Goal: Register for event/course

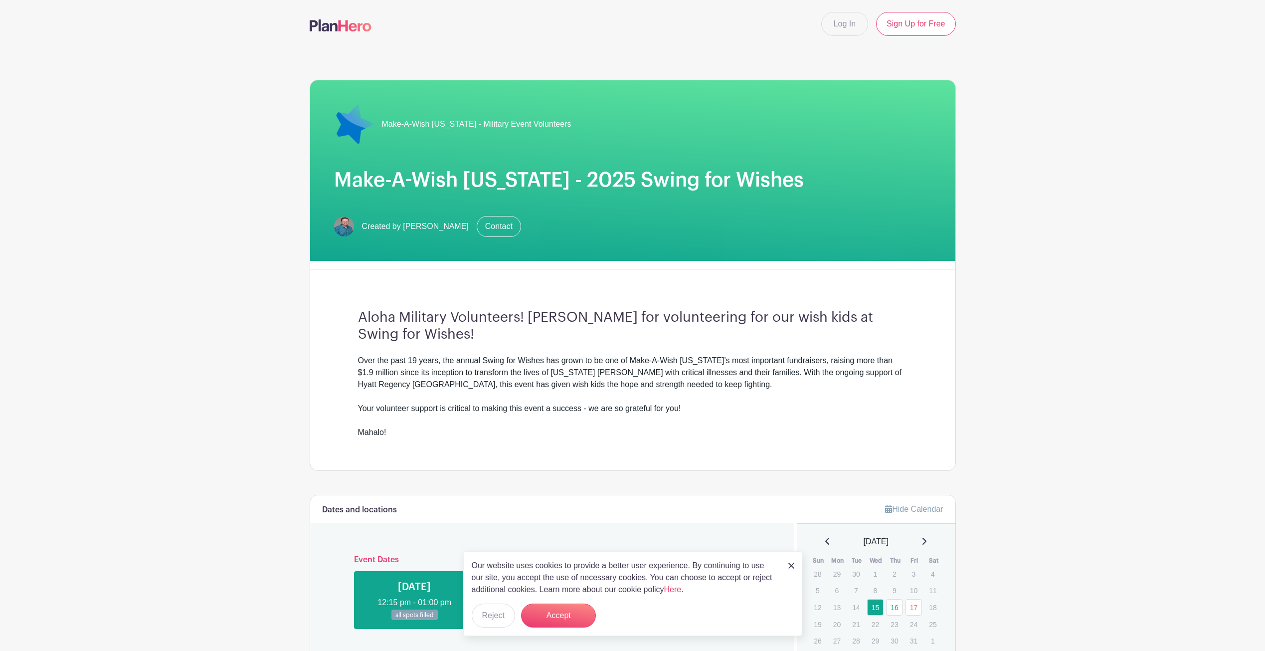
scroll to position [100, 0]
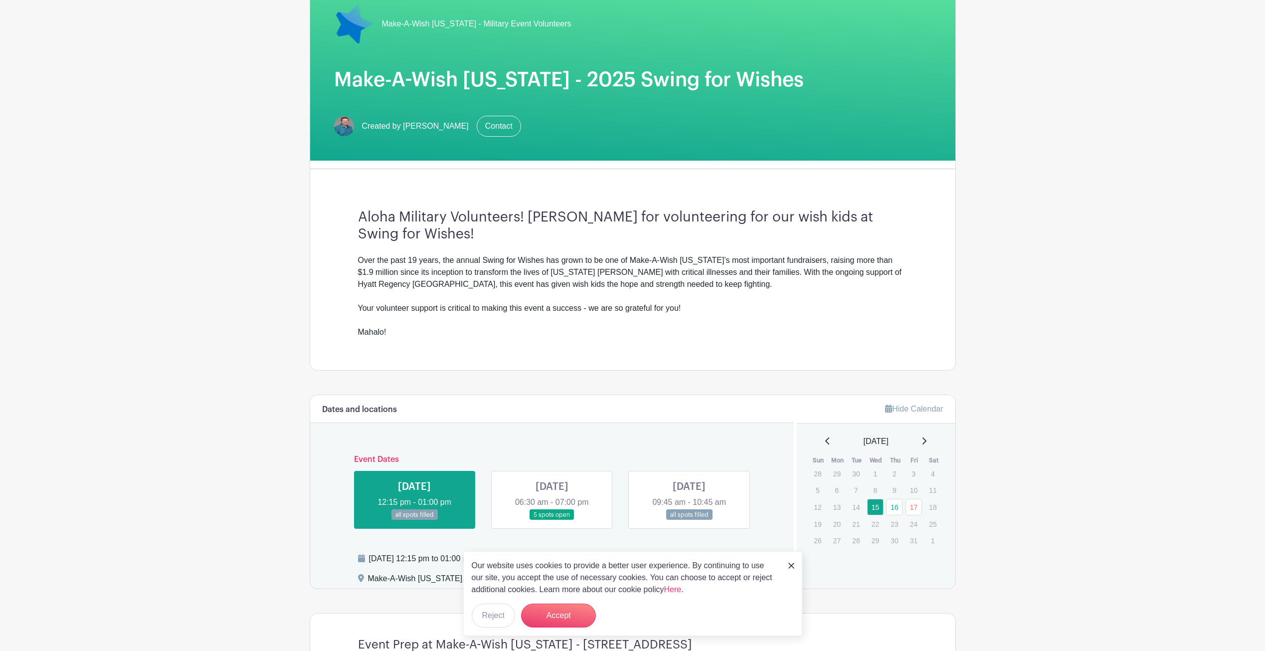
click at [792, 564] on img at bounding box center [791, 565] width 6 height 6
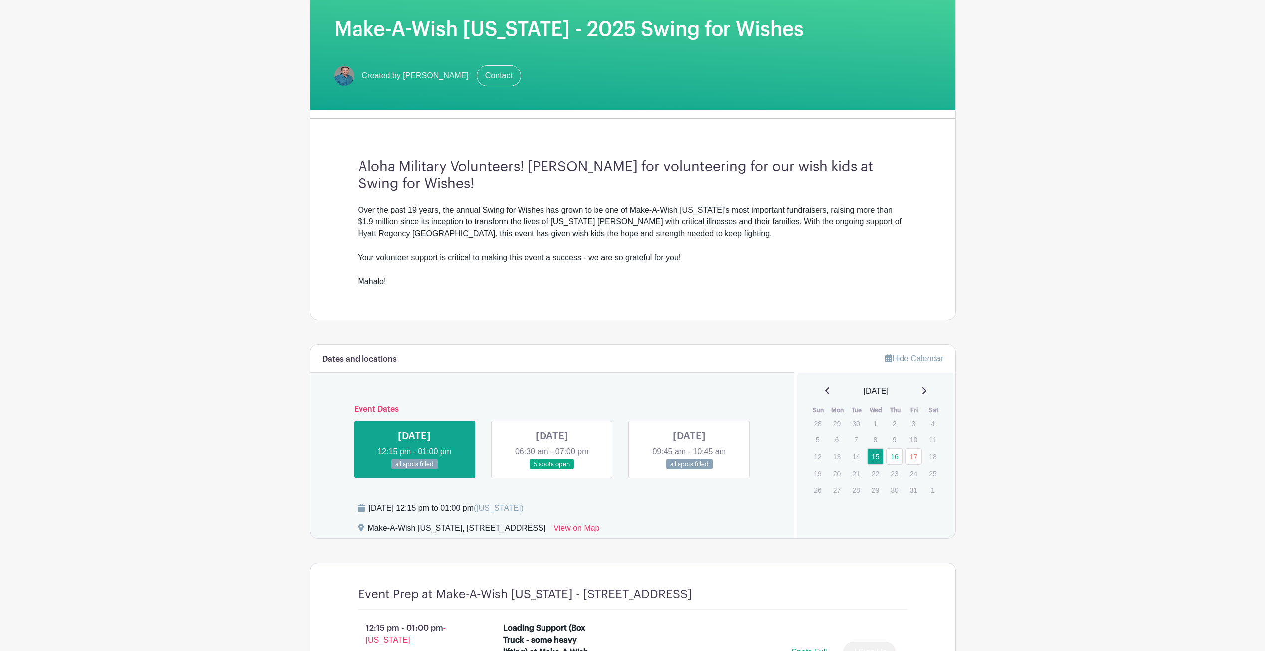
scroll to position [0, 0]
click at [552, 470] on link at bounding box center [552, 470] width 0 height 0
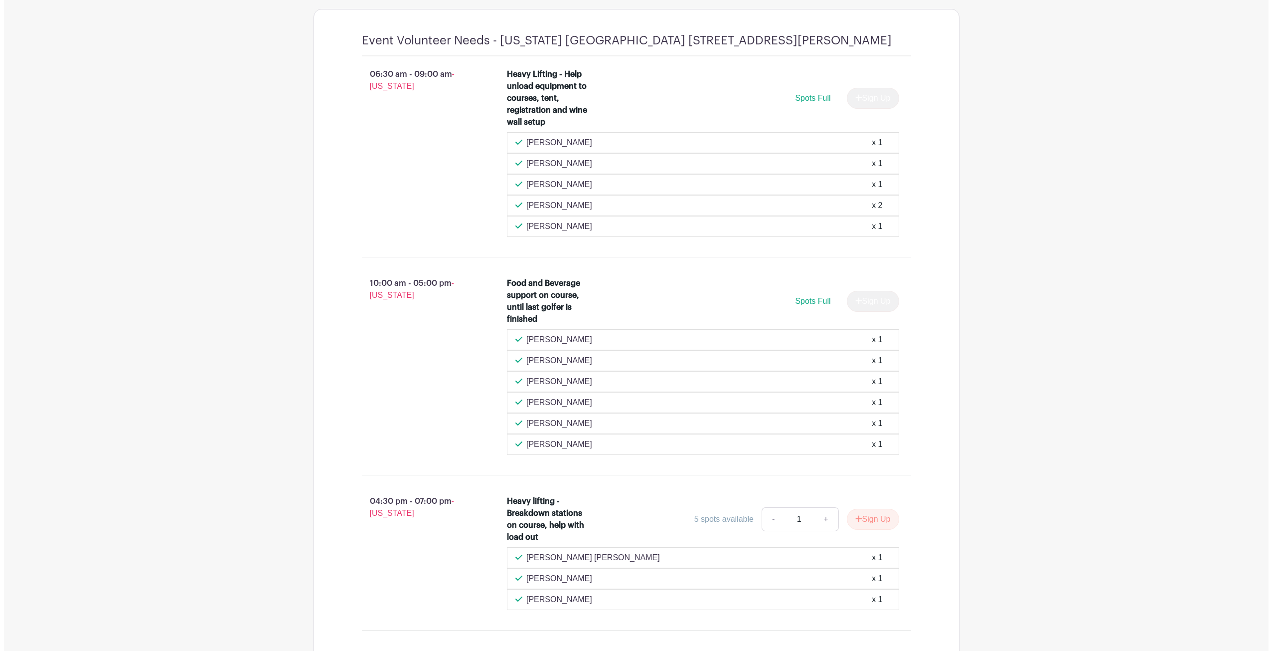
scroll to position [778, 0]
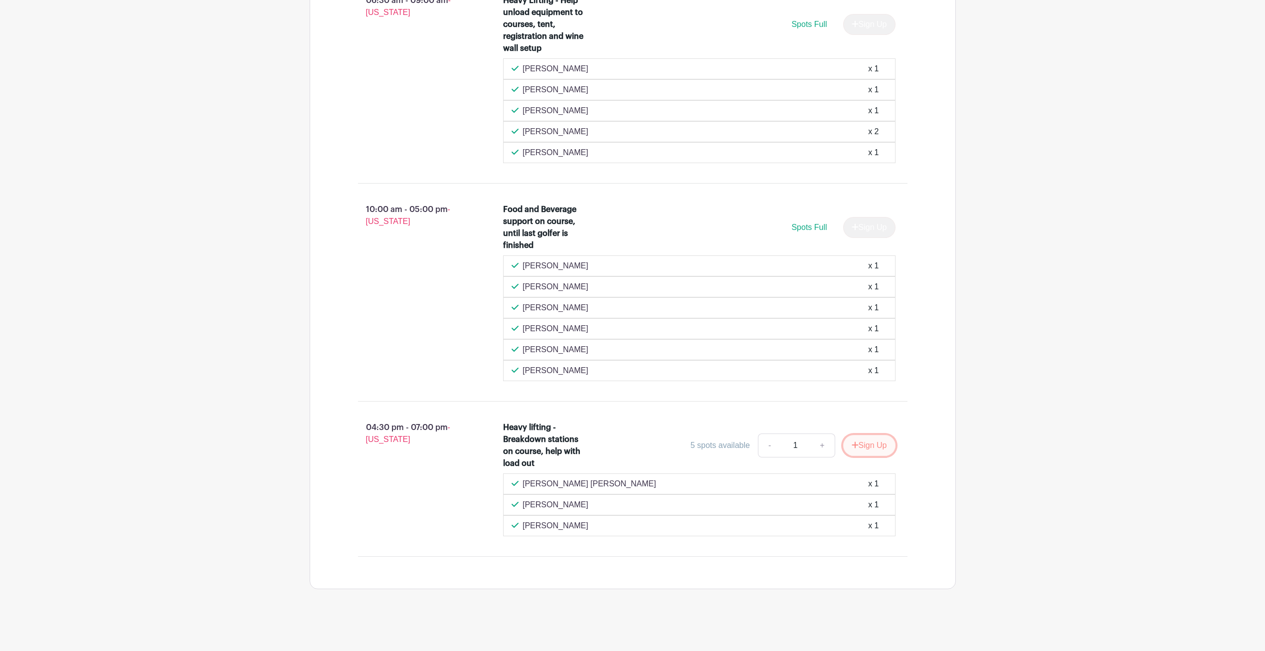
click at [860, 440] on button "Sign Up" at bounding box center [869, 445] width 52 height 21
click at [869, 624] on link "Review & Confirm Signups" at bounding box center [898, 624] width 116 height 24
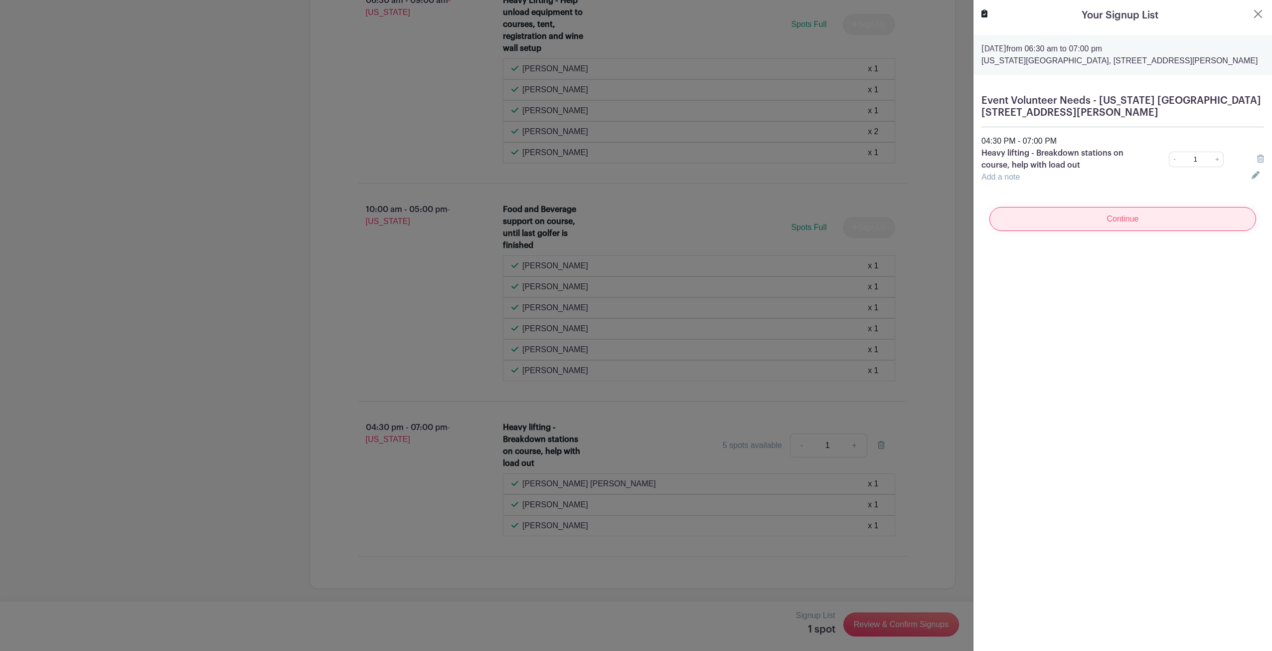
click at [1125, 219] on input "Continue" at bounding box center [1123, 219] width 267 height 24
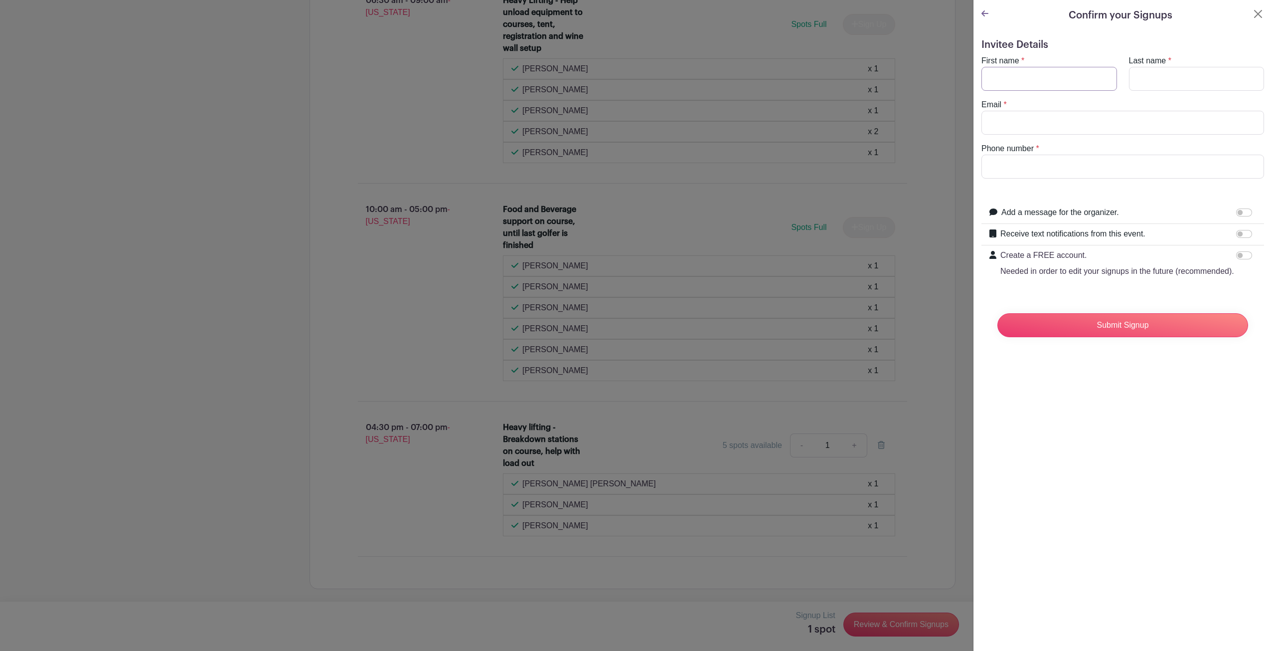
click at [1042, 77] on input "First name" at bounding box center [1050, 79] width 136 height 24
type input "[PERSON_NAME]"
click at [1152, 83] on input "Last name" at bounding box center [1197, 79] width 136 height 24
type input "Camarillo"
click at [1100, 121] on input "Email" at bounding box center [1123, 123] width 283 height 24
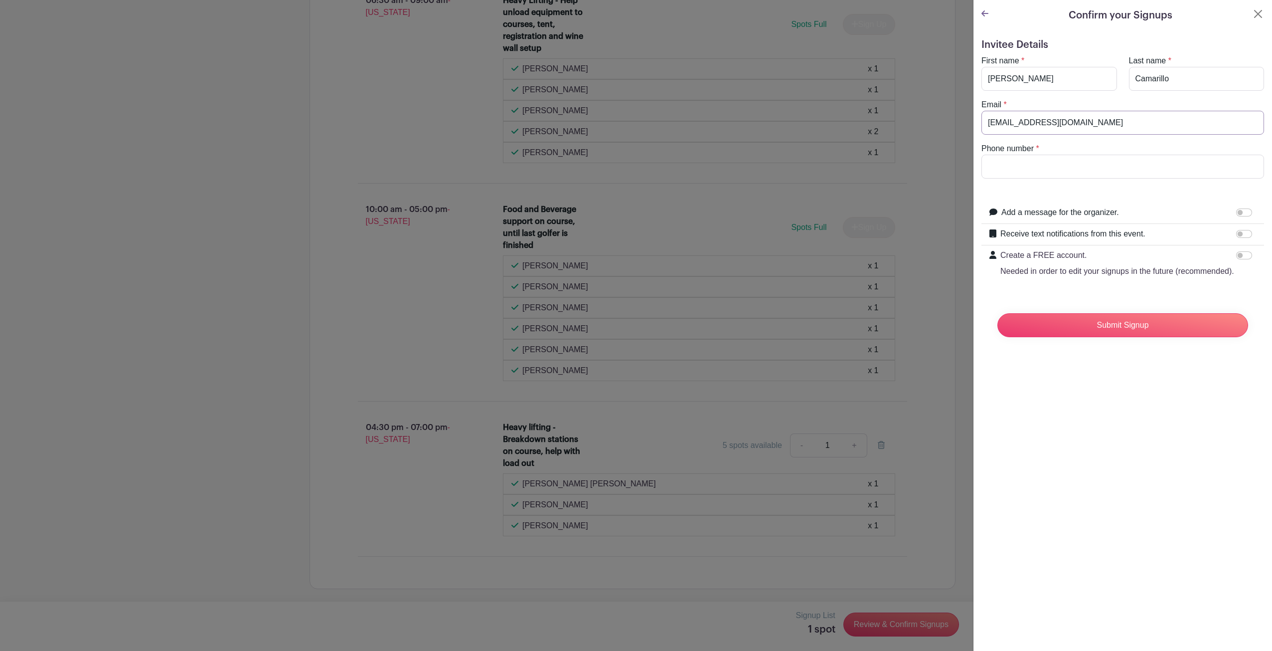
type input "[EMAIL_ADDRESS][DOMAIN_NAME]"
click at [1066, 166] on input "Phone number" at bounding box center [1123, 167] width 283 height 24
type input "[PHONE_NUMBER]"
click at [1236, 233] on input "Receive text notifications from this event." at bounding box center [1244, 234] width 16 height 8
checkbox input "true"
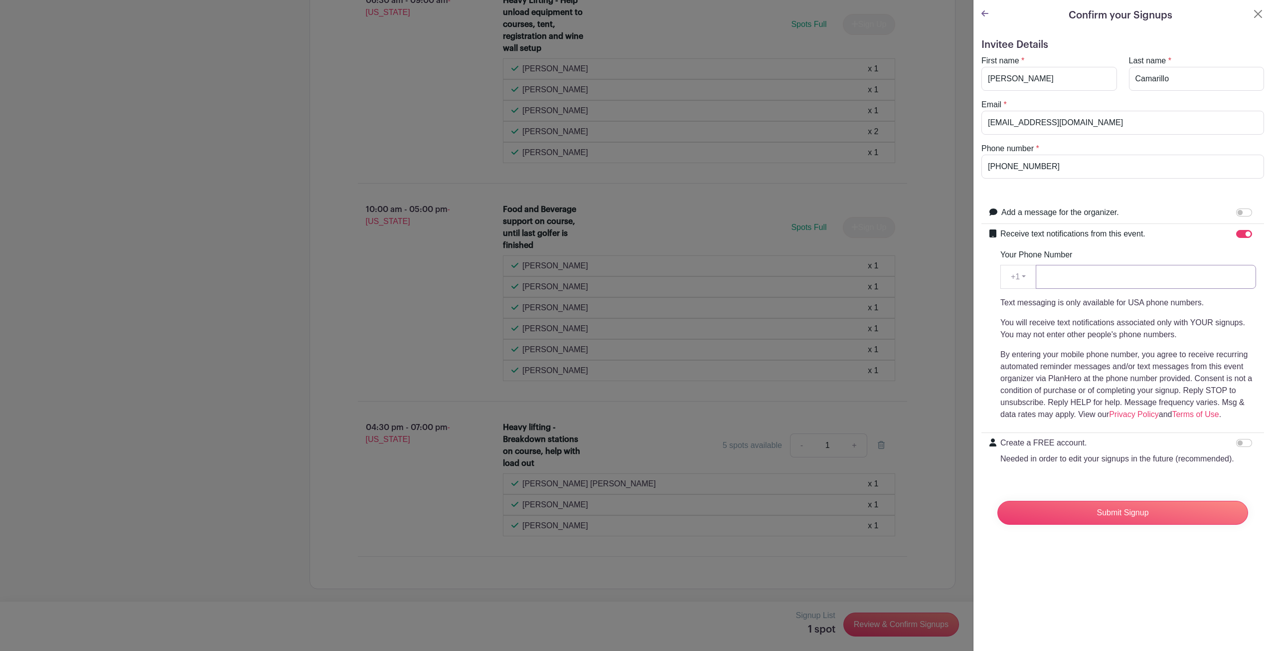
click at [1152, 273] on input "Your Phone Number" at bounding box center [1146, 277] width 220 height 24
type input "[PHONE_NUMBER]"
click at [1124, 524] on input "Submit Signup" at bounding box center [1123, 513] width 251 height 24
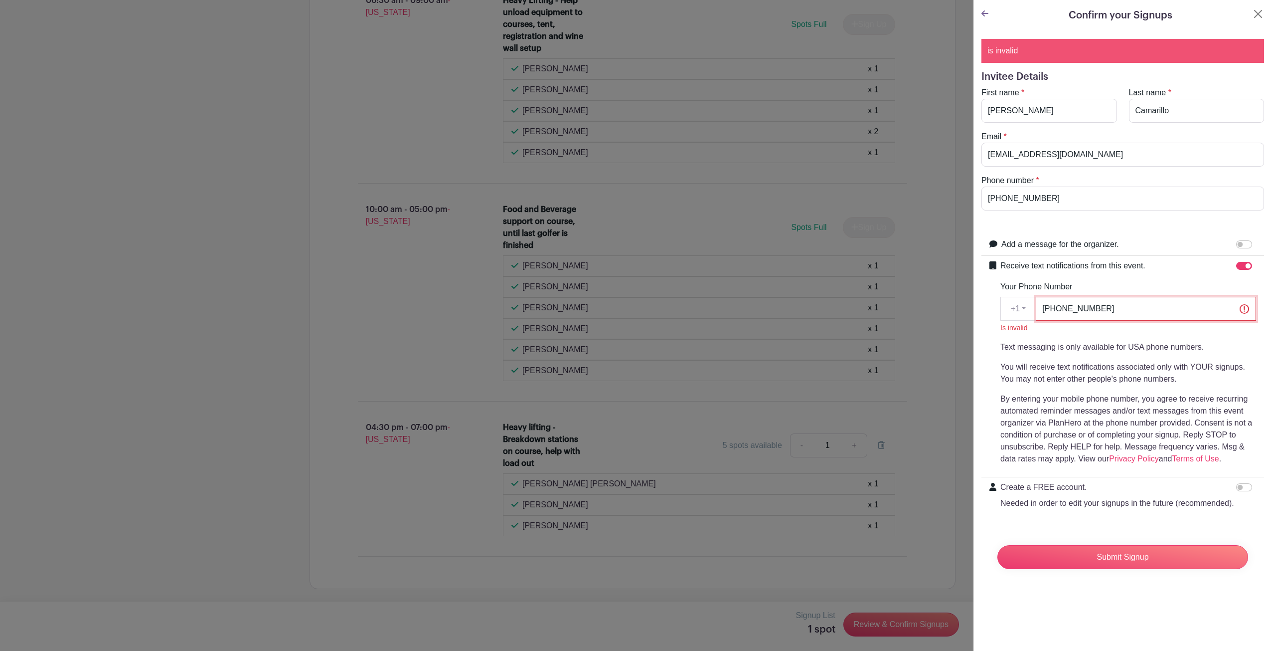
click at [1064, 309] on input "[PHONE_NUMBER]" at bounding box center [1146, 309] width 220 height 24
type input "[PHONE_NUMBER]"
click at [1122, 569] on input "Submit Signup" at bounding box center [1123, 557] width 251 height 24
click at [1240, 316] on input "[PHONE_NUMBER]" at bounding box center [1146, 309] width 220 height 24
click at [1238, 309] on input "[PHONE_NUMBER]" at bounding box center [1146, 309] width 220 height 24
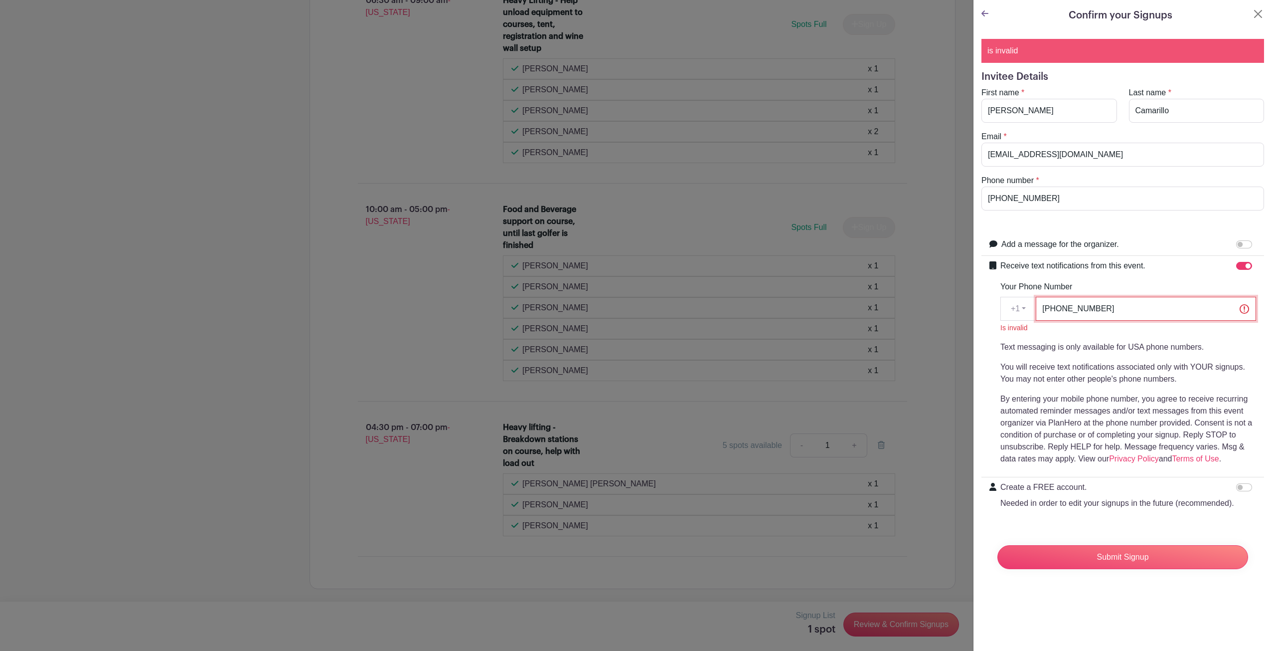
click at [1233, 310] on input "[PHONE_NUMBER]" at bounding box center [1146, 309] width 220 height 24
click at [1238, 265] on input "Receive text notifications from this event." at bounding box center [1244, 266] width 16 height 8
checkbox input "false"
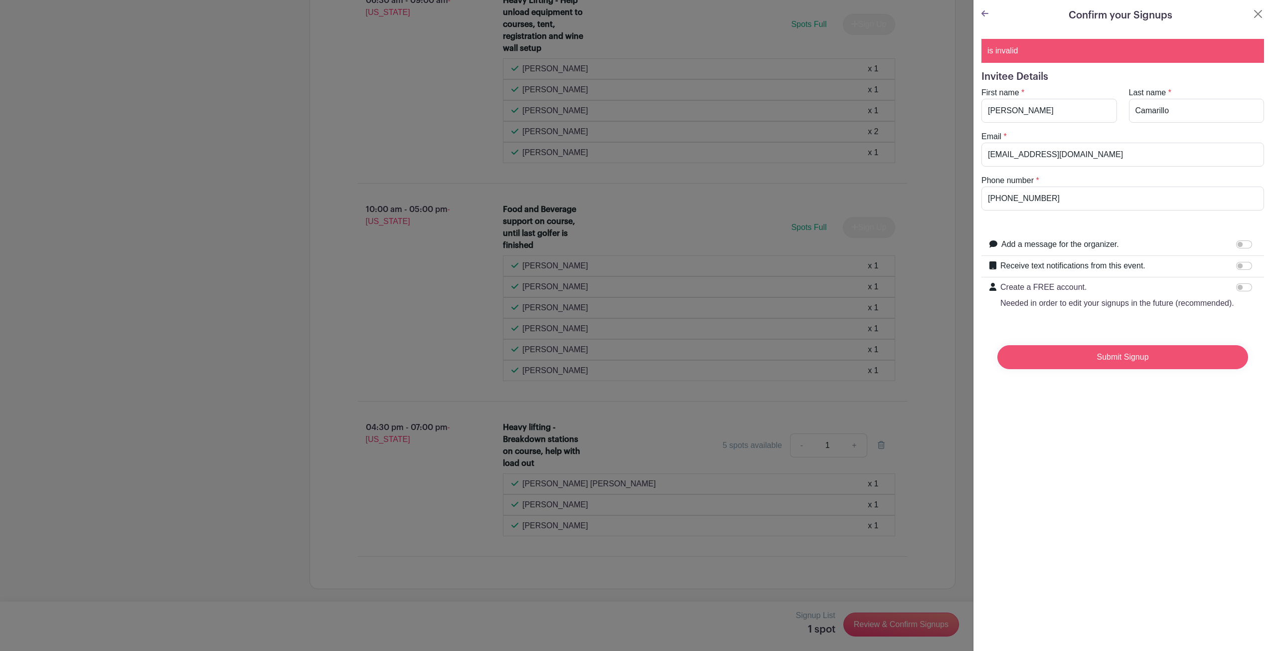
click at [1144, 361] on input "Submit Signup" at bounding box center [1123, 357] width 251 height 24
click at [1236, 285] on input "Create a FREE account. Needed in order to edit your signups in the future (reco…" at bounding box center [1244, 287] width 16 height 8
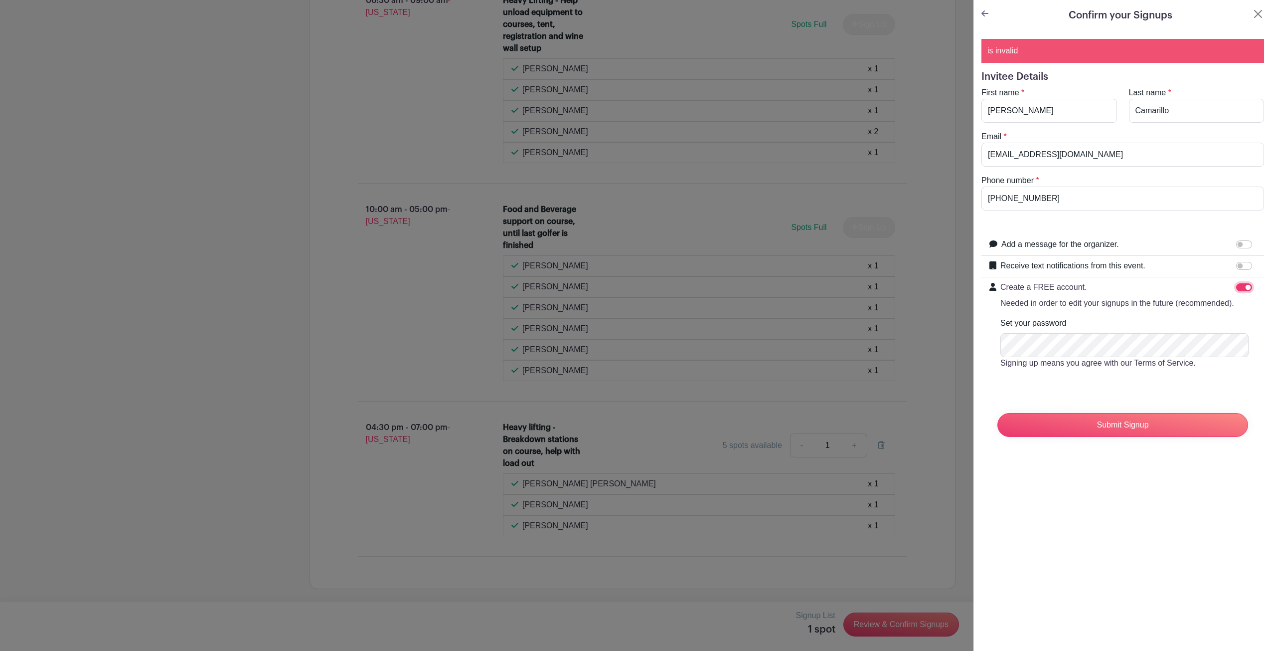
click at [1237, 288] on input "Create a FREE account. Needed in order to edit your signups in the future (reco…" at bounding box center [1244, 287] width 16 height 8
checkbox input "false"
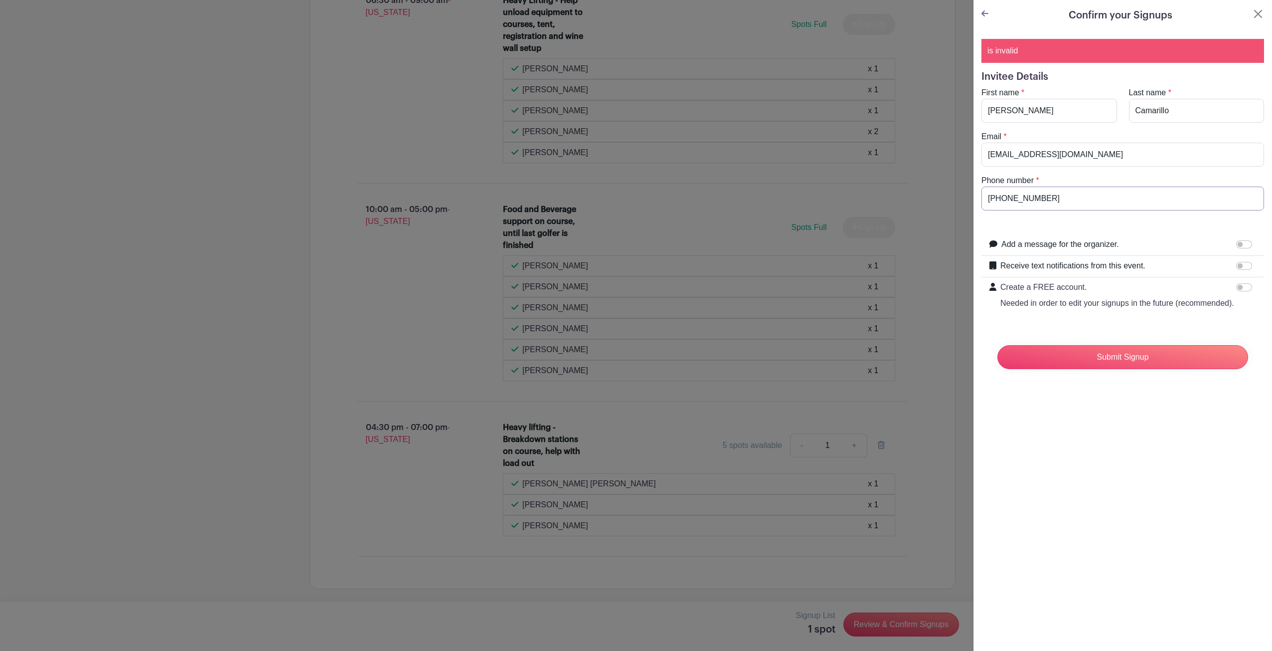
click at [1006, 197] on input "[PHONE_NUMBER]" at bounding box center [1123, 198] width 283 height 24
drag, startPoint x: 1061, startPoint y: 201, endPoint x: 891, endPoint y: 185, distance: 170.3
click at [891, 613] on div "Signup List 1 spot Review & Confirm Signups Confirm your Signups is invalid Inv…" at bounding box center [633, 613] width 646 height 0
type input "8088606242"
click at [1122, 357] on input "Submit Signup" at bounding box center [1123, 357] width 251 height 24
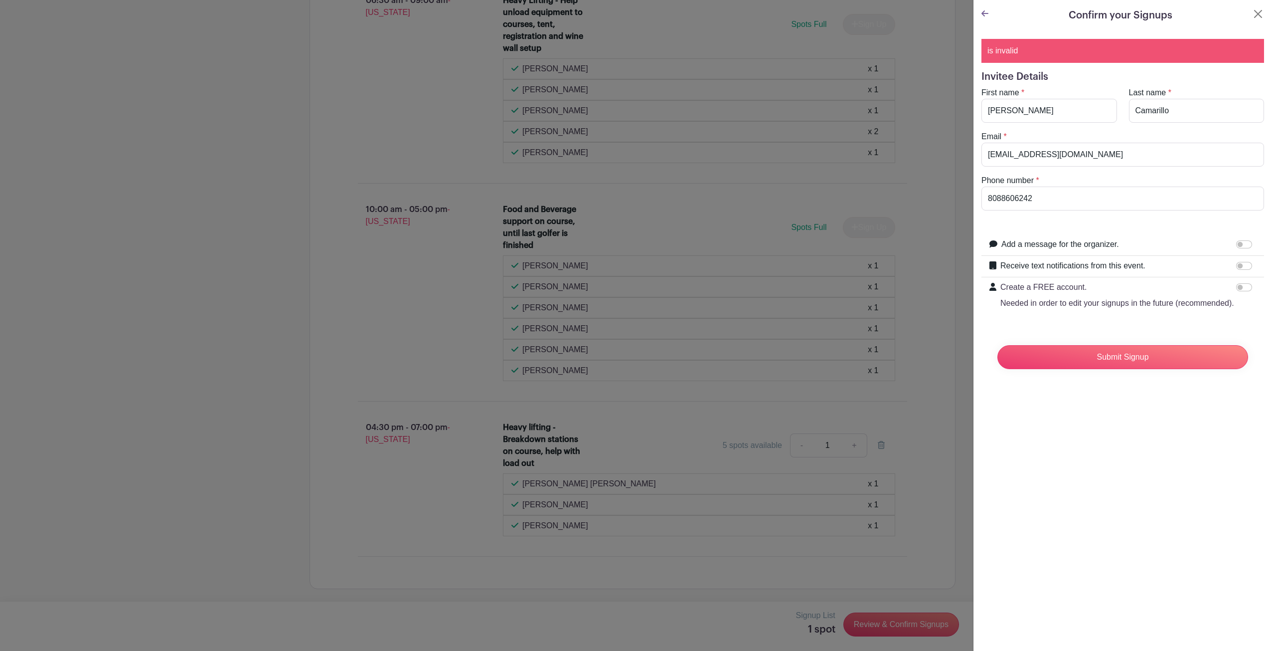
click at [1087, 54] on div "is invalid" at bounding box center [1123, 51] width 283 height 24
click at [1017, 50] on div "is invalid" at bounding box center [1123, 51] width 283 height 24
drag, startPoint x: 1018, startPoint y: 50, endPoint x: 1001, endPoint y: 53, distance: 17.2
click at [1252, 16] on button "Close" at bounding box center [1258, 14] width 12 height 12
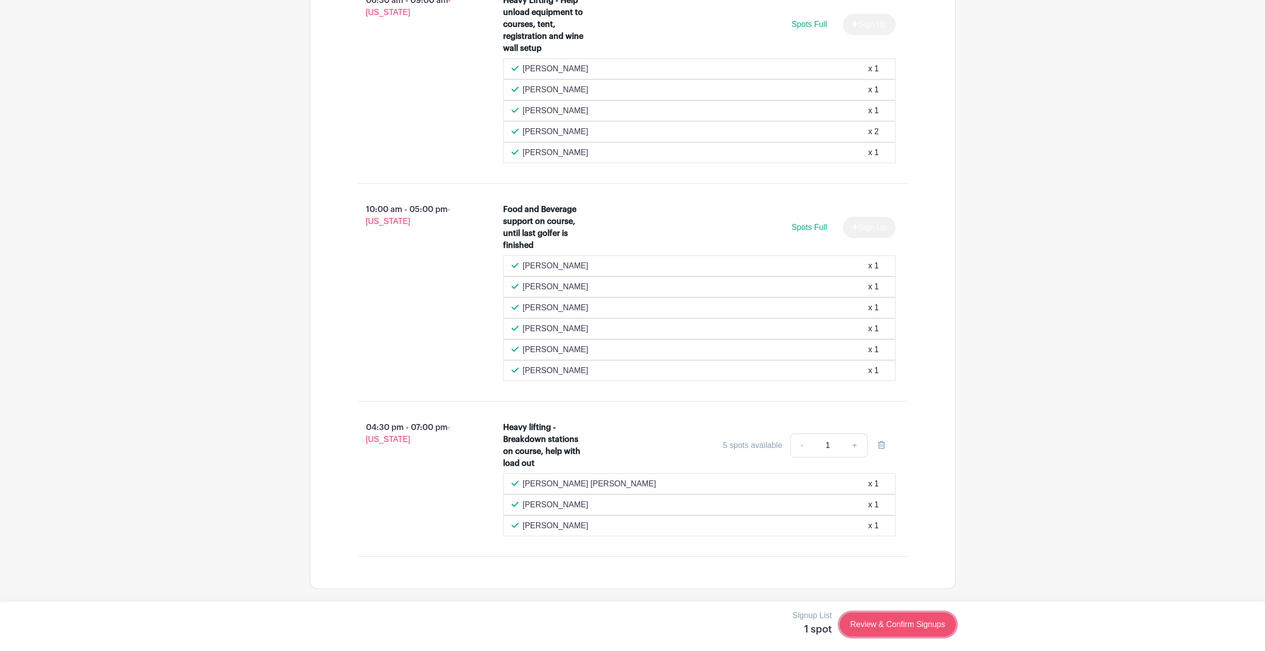
click at [891, 615] on link "Review & Confirm Signups" at bounding box center [898, 624] width 116 height 24
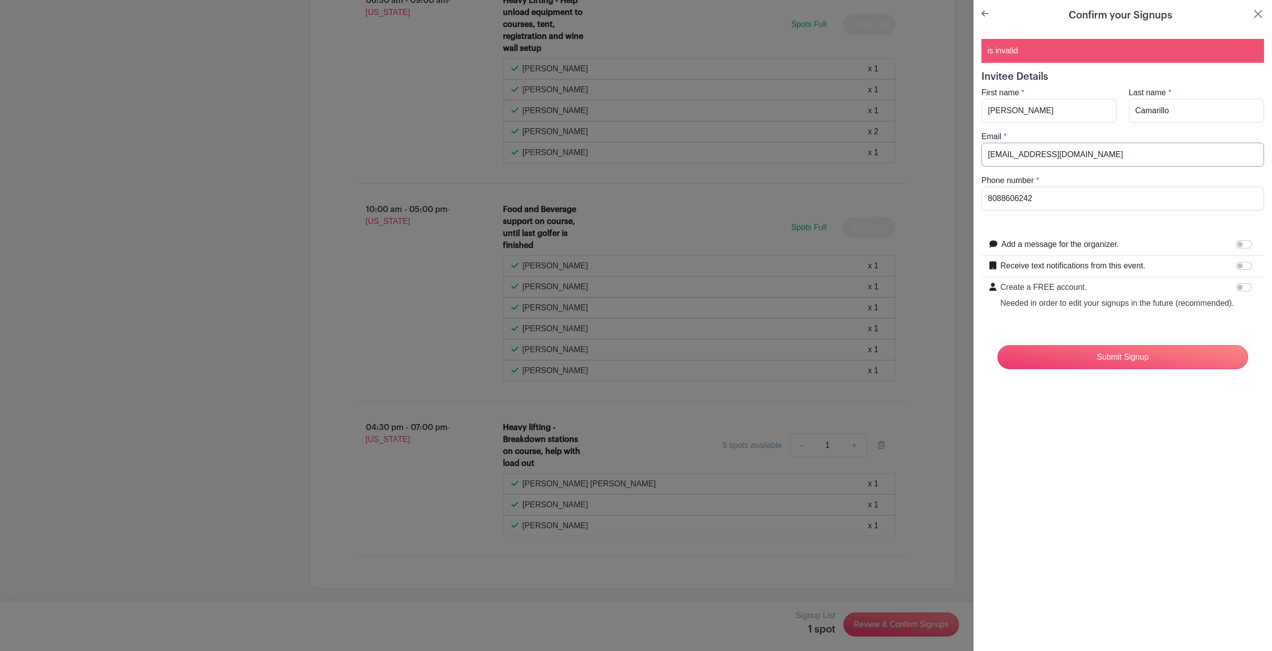
click at [1108, 158] on input "[EMAIL_ADDRESS][DOMAIN_NAME]" at bounding box center [1123, 155] width 283 height 24
click at [1108, 369] on input "Submit Signup" at bounding box center [1123, 357] width 251 height 24
click at [1110, 151] on input "[EMAIL_ADDRESS][DOMAIN_NAME]" at bounding box center [1123, 155] width 283 height 24
type input "[EMAIL_ADDRESS][DOMAIN_NAME]"
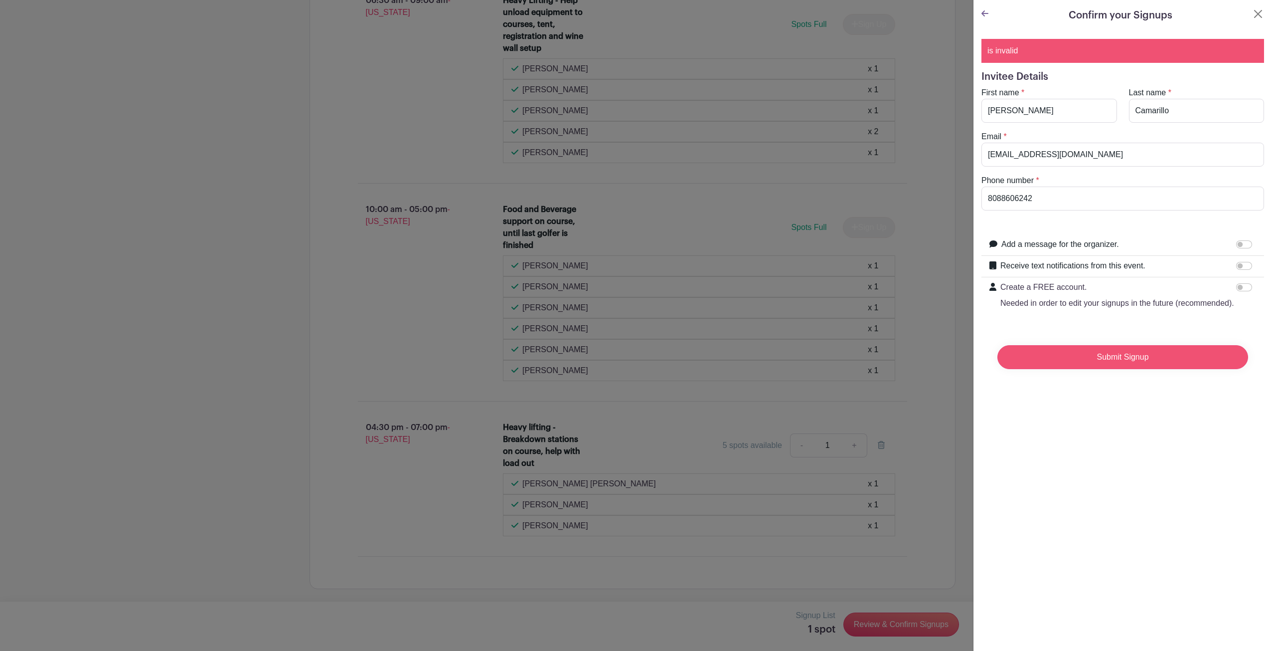
click at [1095, 364] on input "Submit Signup" at bounding box center [1123, 357] width 251 height 24
click at [1052, 196] on input "8088606242" at bounding box center [1123, 198] width 283 height 24
type input "[PHONE_NUMBER]"
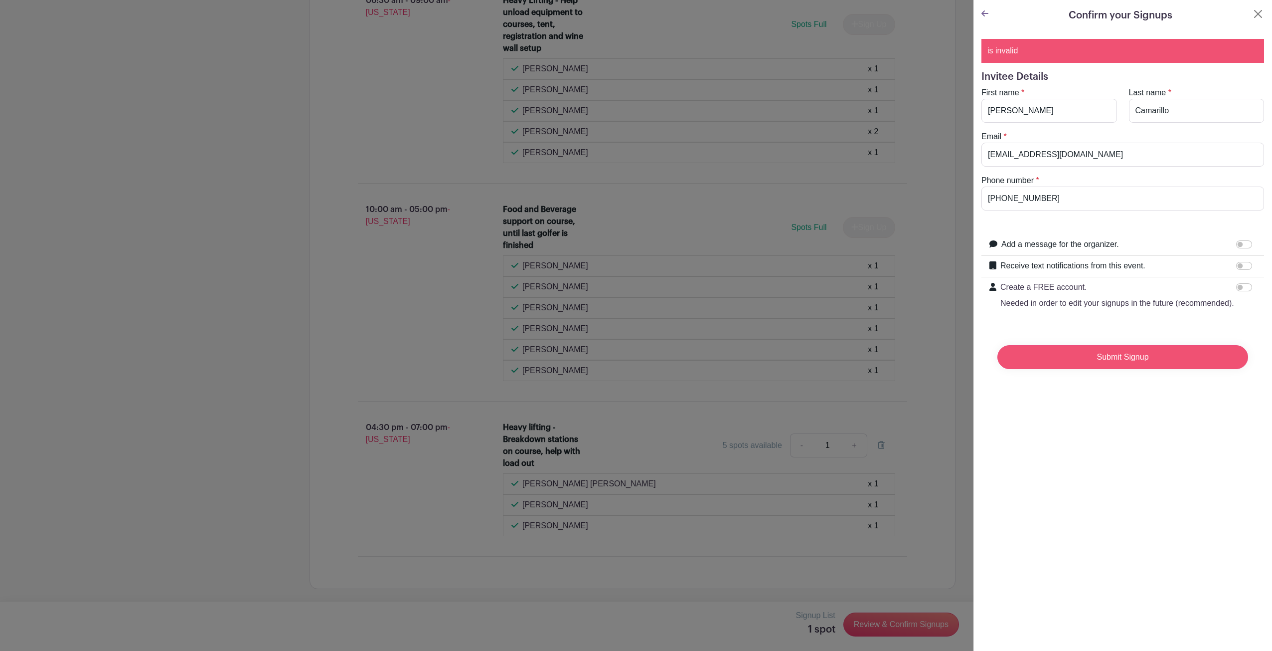
click at [1147, 369] on input "Submit Signup" at bounding box center [1123, 357] width 251 height 24
click at [1099, 153] on input "[EMAIL_ADDRESS][DOMAIN_NAME]" at bounding box center [1123, 155] width 283 height 24
type input "[EMAIL_ADDRESS][DOMAIN_NAME]"
click at [1085, 362] on input "Submit Signup" at bounding box center [1123, 357] width 251 height 24
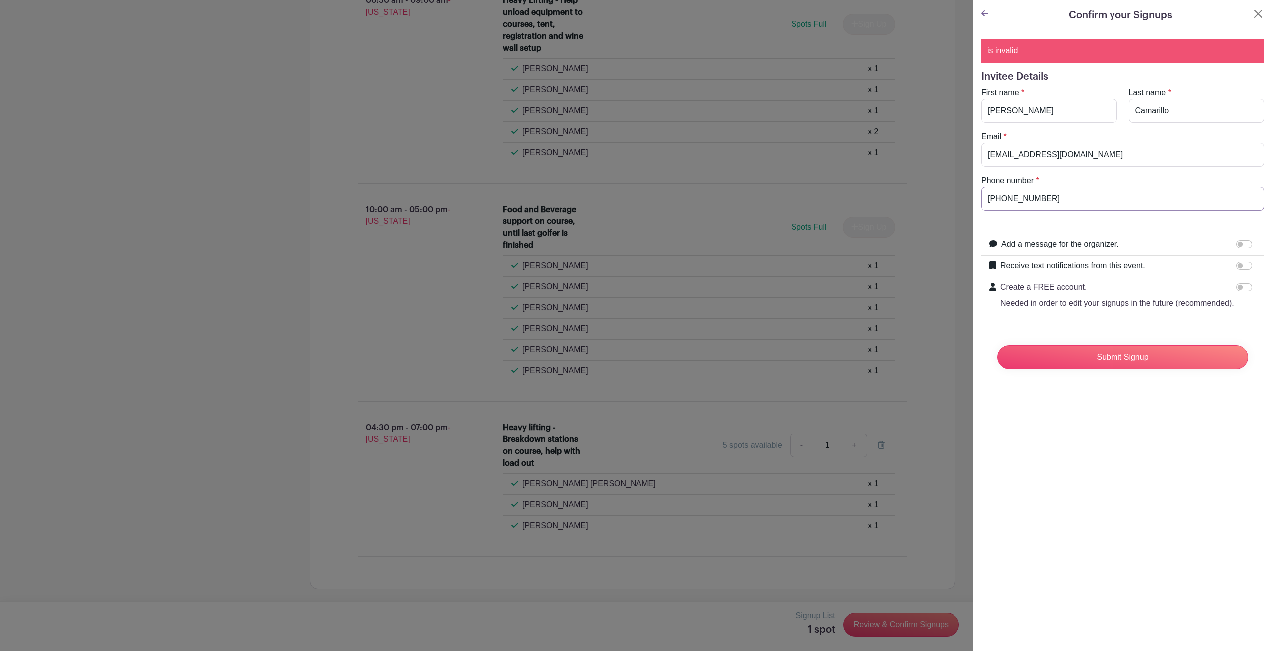
click at [1077, 201] on input "[PHONE_NUMBER]" at bounding box center [1123, 198] width 283 height 24
type input "[PHONE_NUMBER]"
click at [1136, 369] on input "Submit Signup" at bounding box center [1123, 357] width 251 height 24
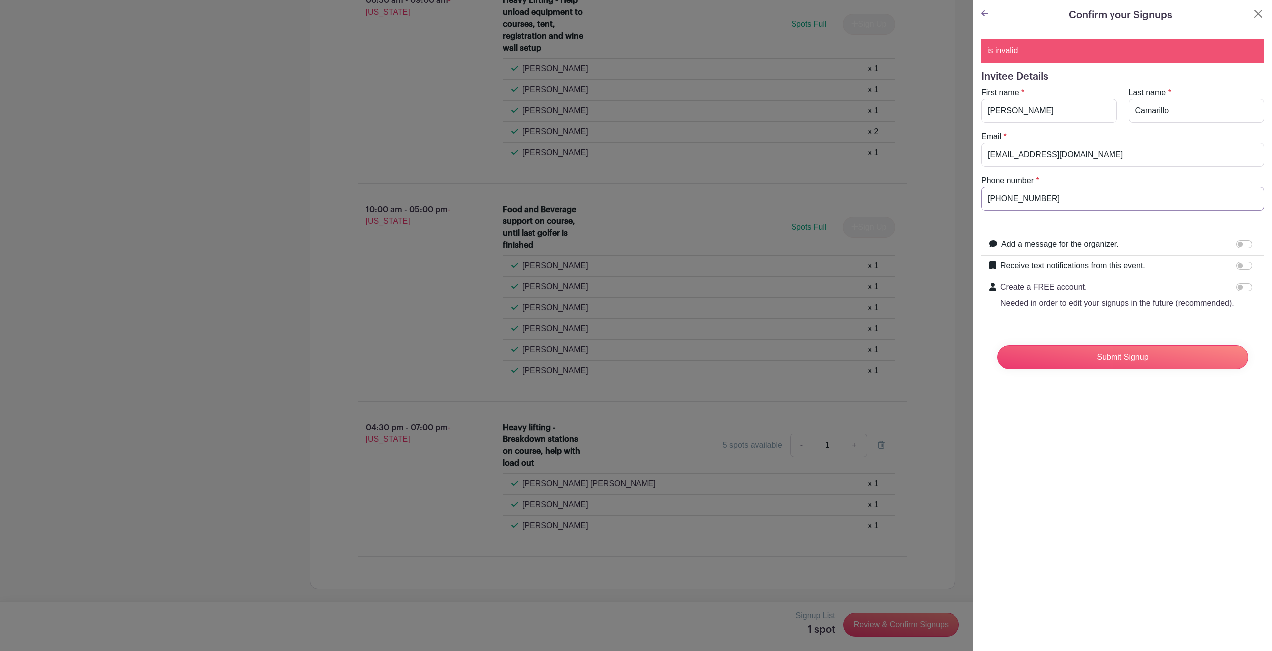
click at [1023, 200] on input "[PHONE_NUMBER]" at bounding box center [1123, 198] width 283 height 24
click at [1005, 201] on input "559-9724647" at bounding box center [1123, 198] width 283 height 24
type input "5599724647"
click at [1090, 360] on input "Submit Signup" at bounding box center [1123, 357] width 251 height 24
click at [1038, 53] on div "is invalid" at bounding box center [1123, 51] width 283 height 24
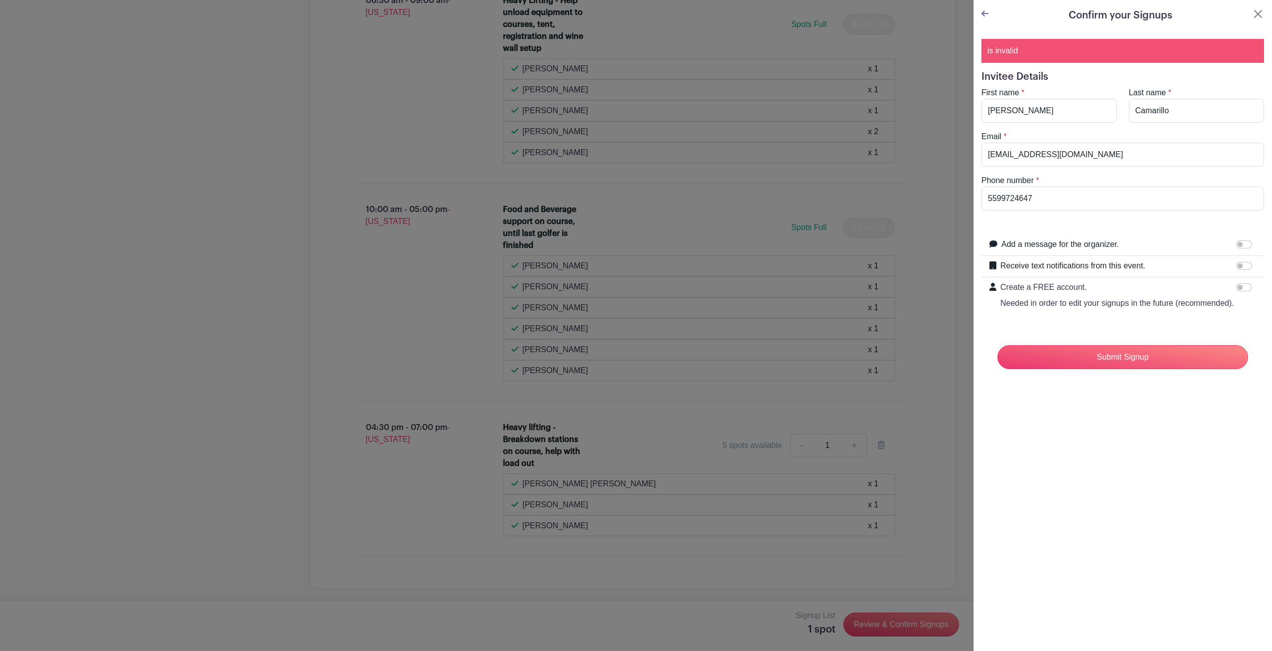
click at [1061, 51] on div "is invalid" at bounding box center [1123, 51] width 283 height 24
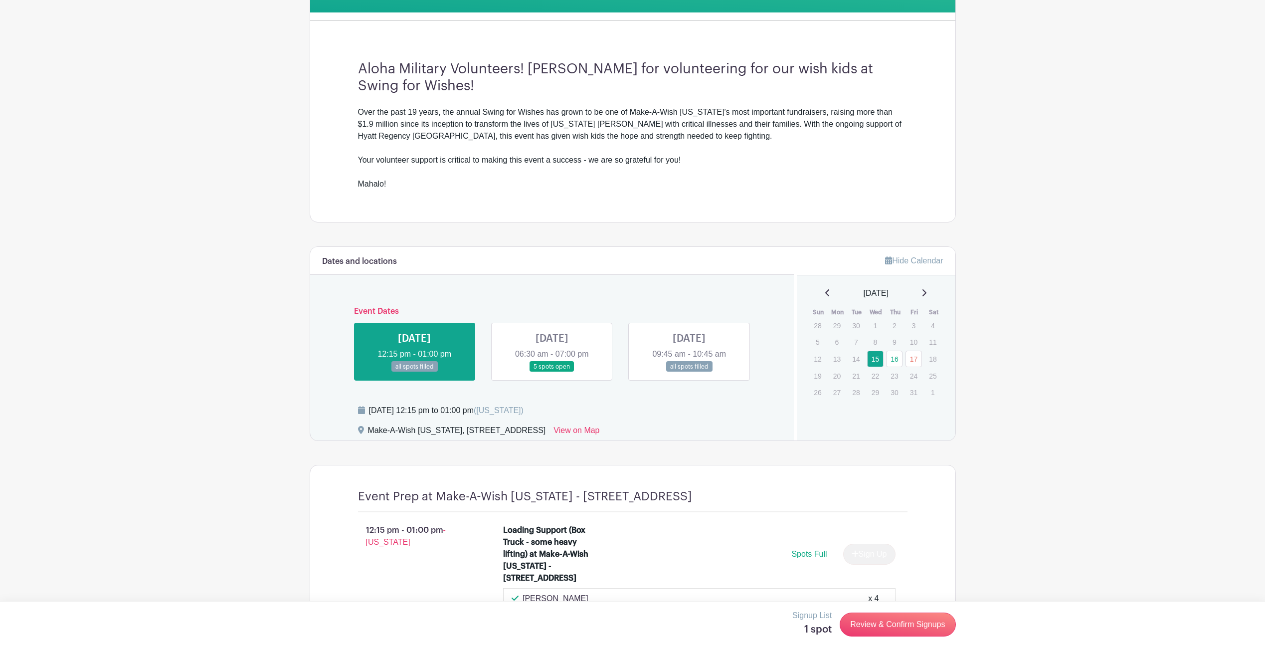
scroll to position [345, 0]
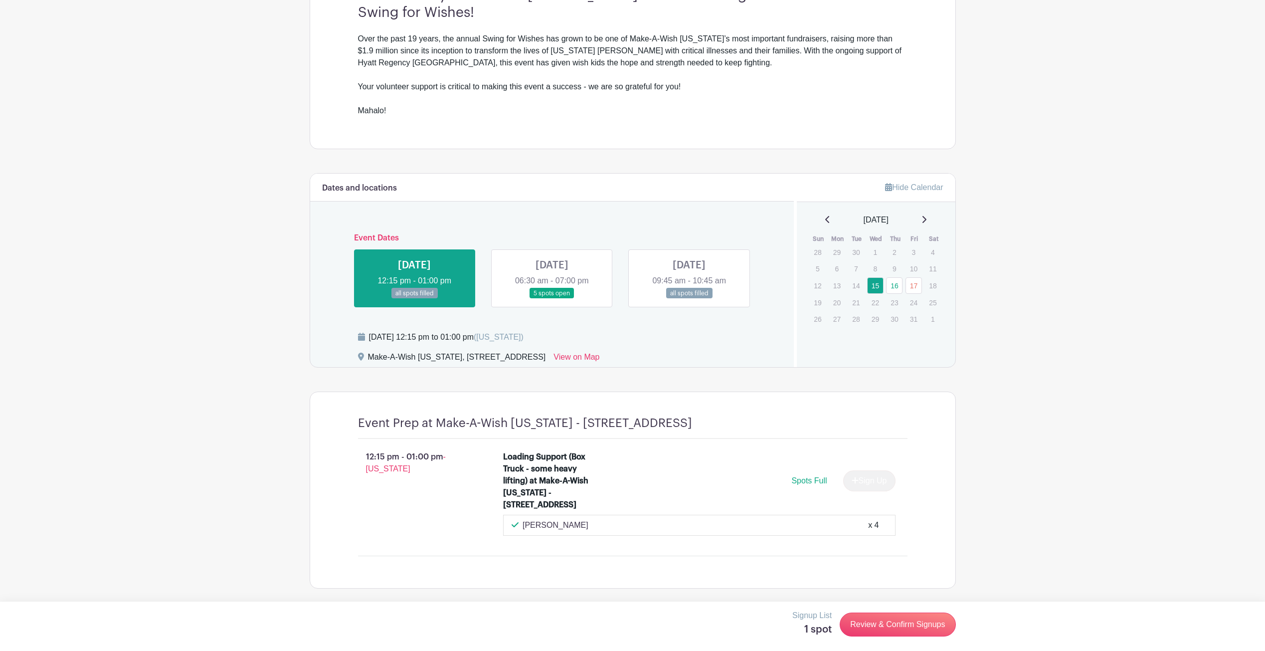
click at [552, 299] on link at bounding box center [552, 299] width 0 height 0
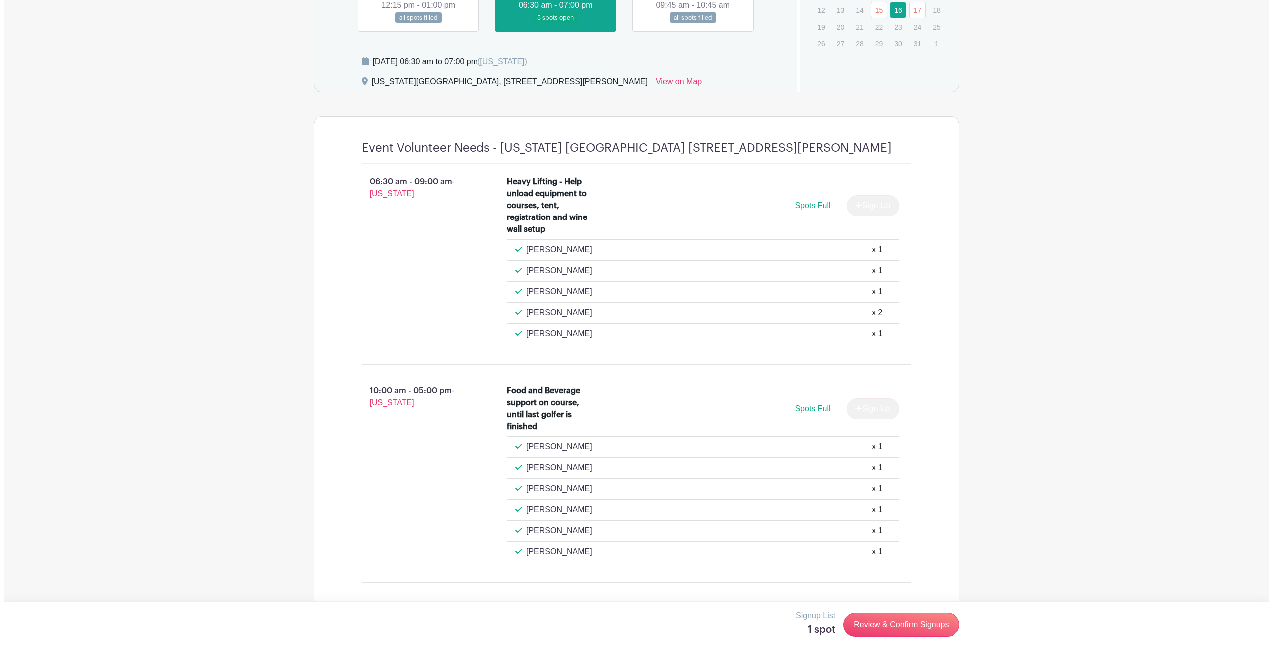
scroll to position [778, 0]
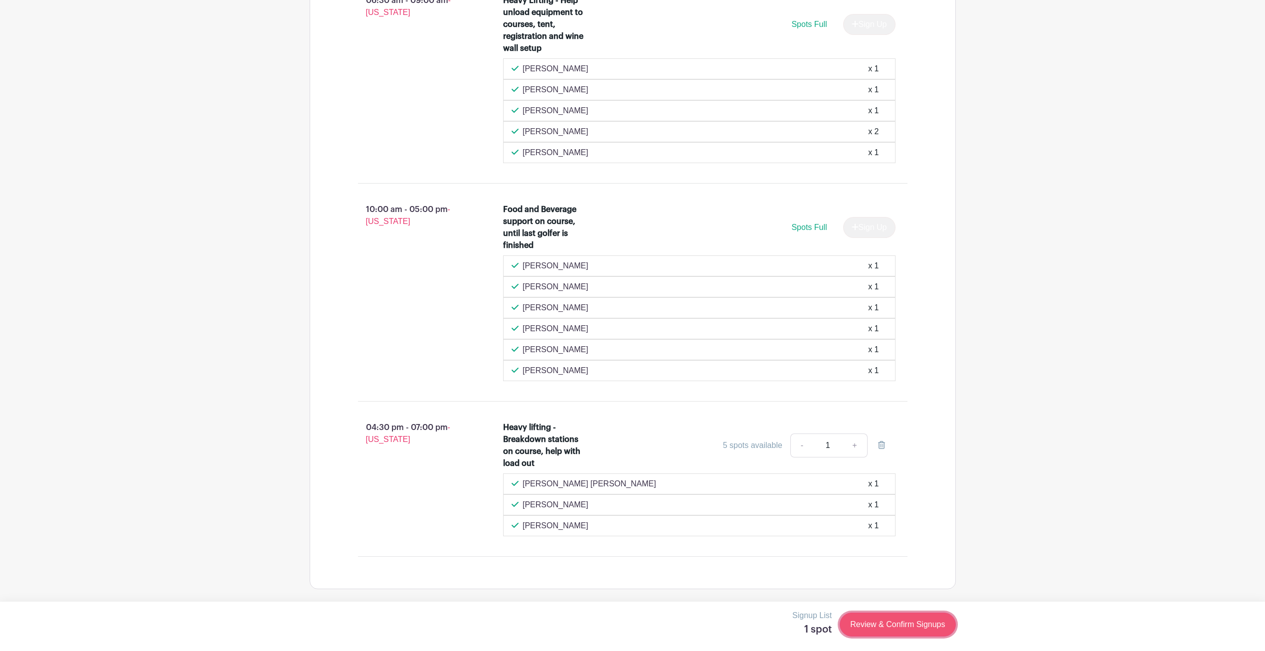
click at [872, 624] on link "Review & Confirm Signups" at bounding box center [898, 624] width 116 height 24
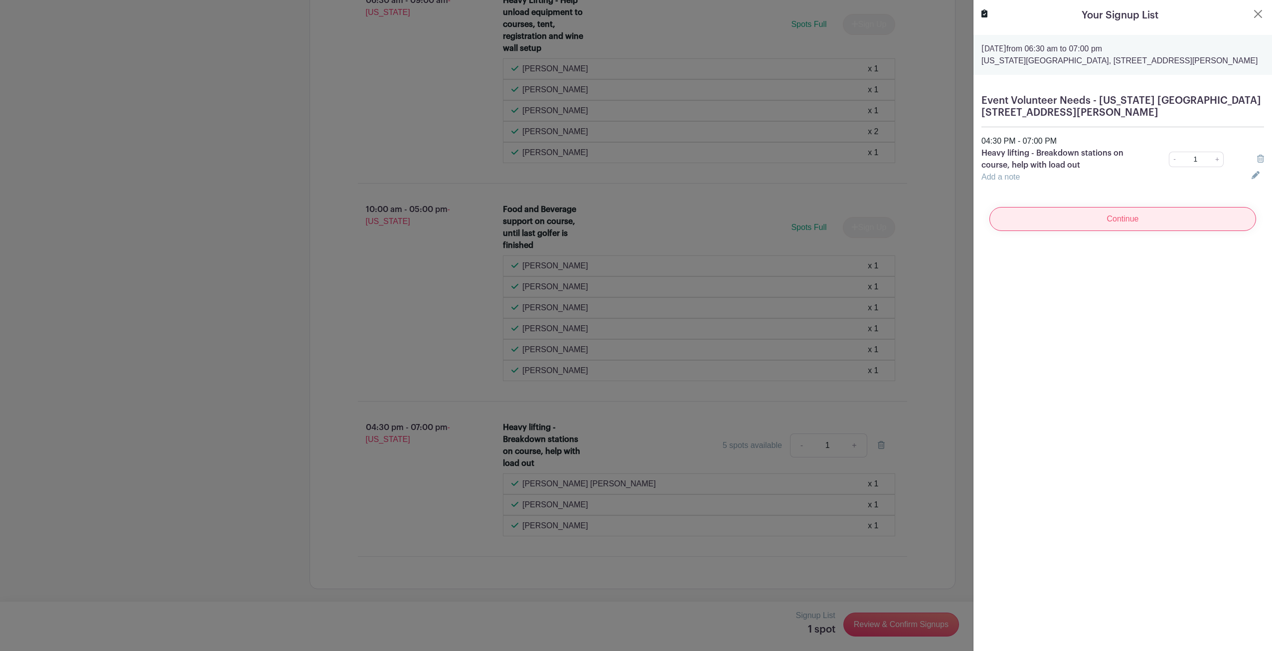
click at [1067, 224] on input "Continue" at bounding box center [1123, 219] width 267 height 24
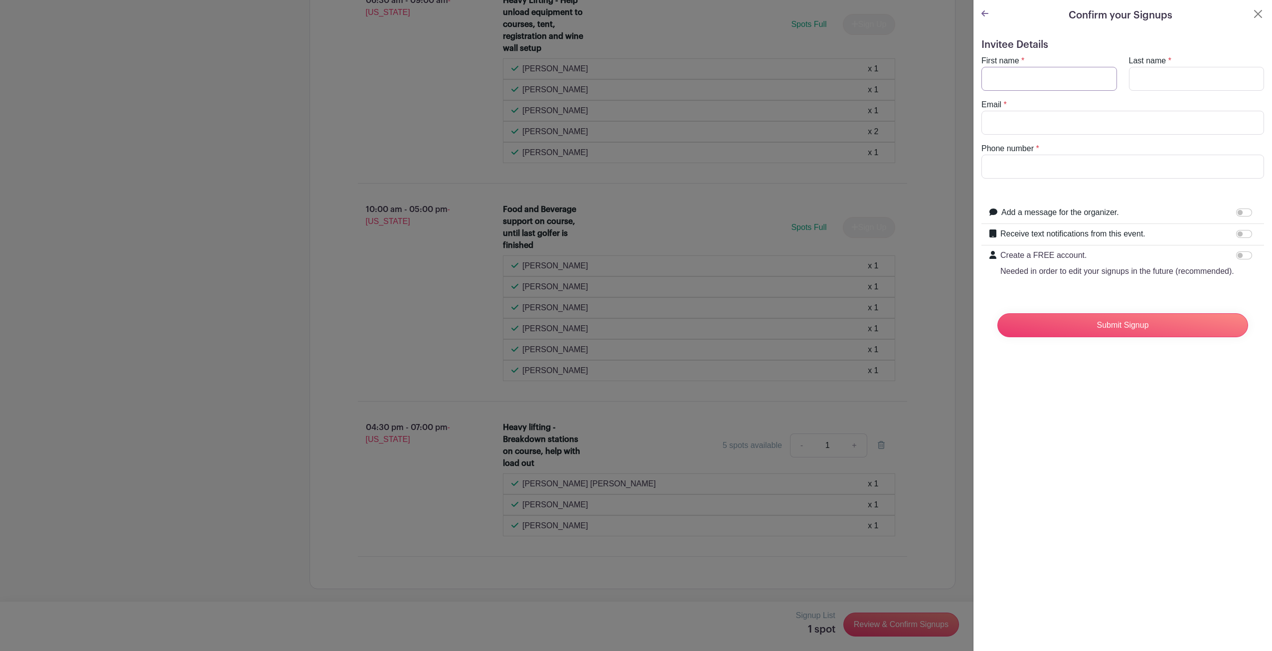
click at [1007, 76] on input "First name" at bounding box center [1050, 79] width 136 height 24
type input "[PERSON_NAME]"
click at [1156, 75] on input "Last name" at bounding box center [1197, 79] width 136 height 24
type input "Camarillo"
click at [1160, 118] on input "Email" at bounding box center [1123, 123] width 283 height 24
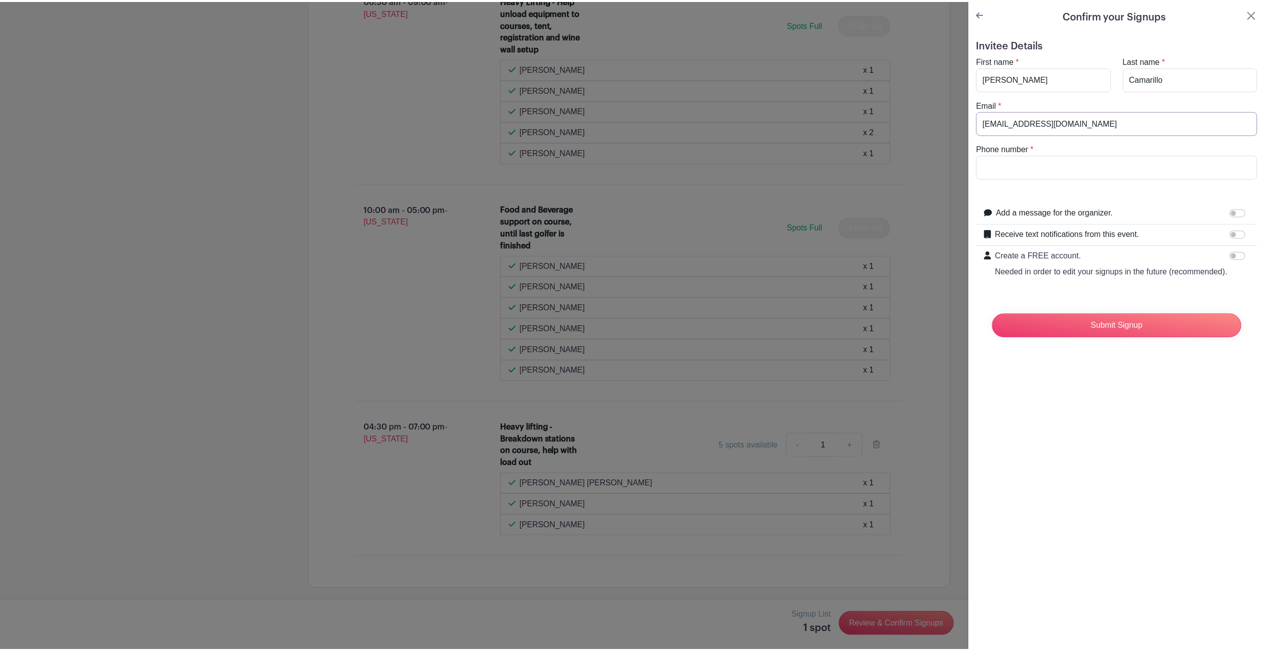
scroll to position [0, 0]
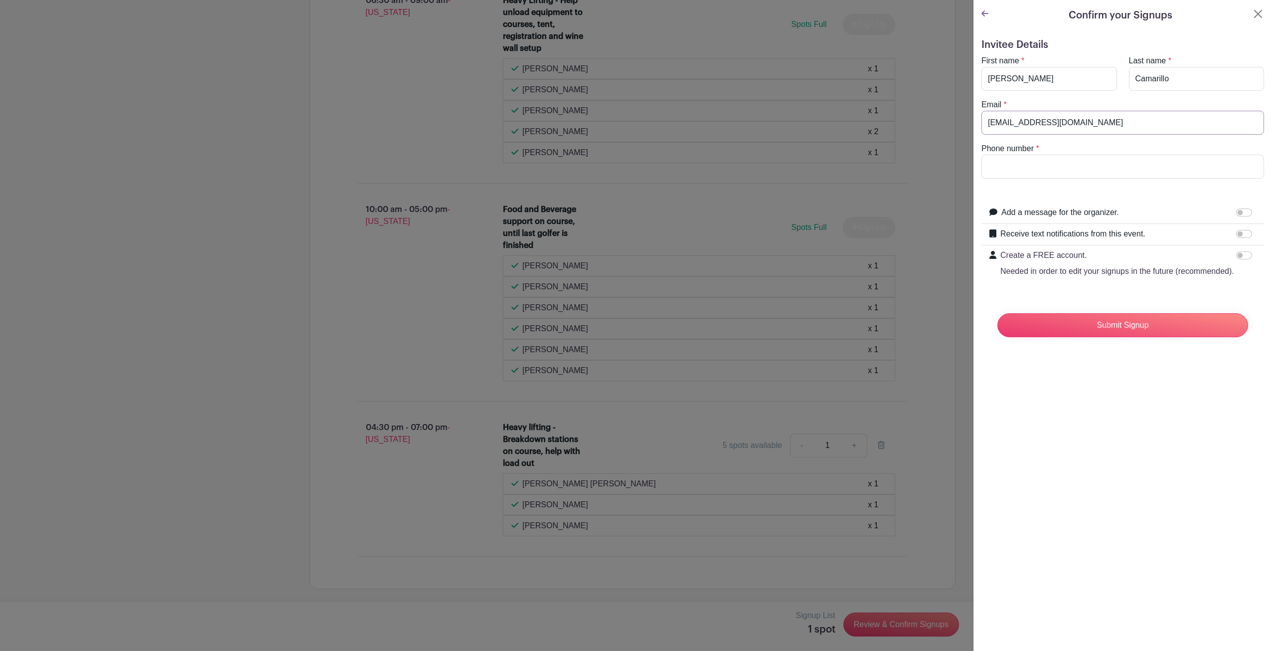
type input "[EMAIL_ADDRESS][DOMAIN_NAME]"
click at [1084, 173] on input "Phone number" at bounding box center [1123, 167] width 283 height 24
type input "5599724647"
click at [1109, 337] on input "Submit Signup" at bounding box center [1123, 325] width 251 height 24
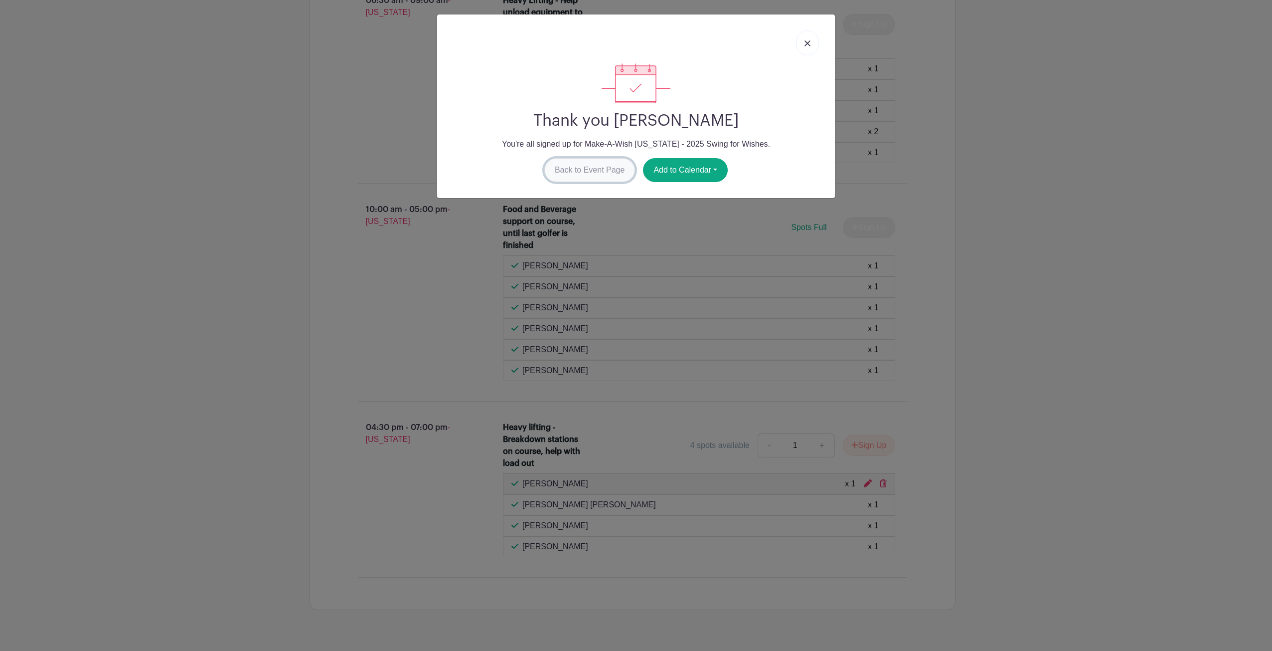
click at [620, 177] on link "Back to Event Page" at bounding box center [589, 170] width 91 height 24
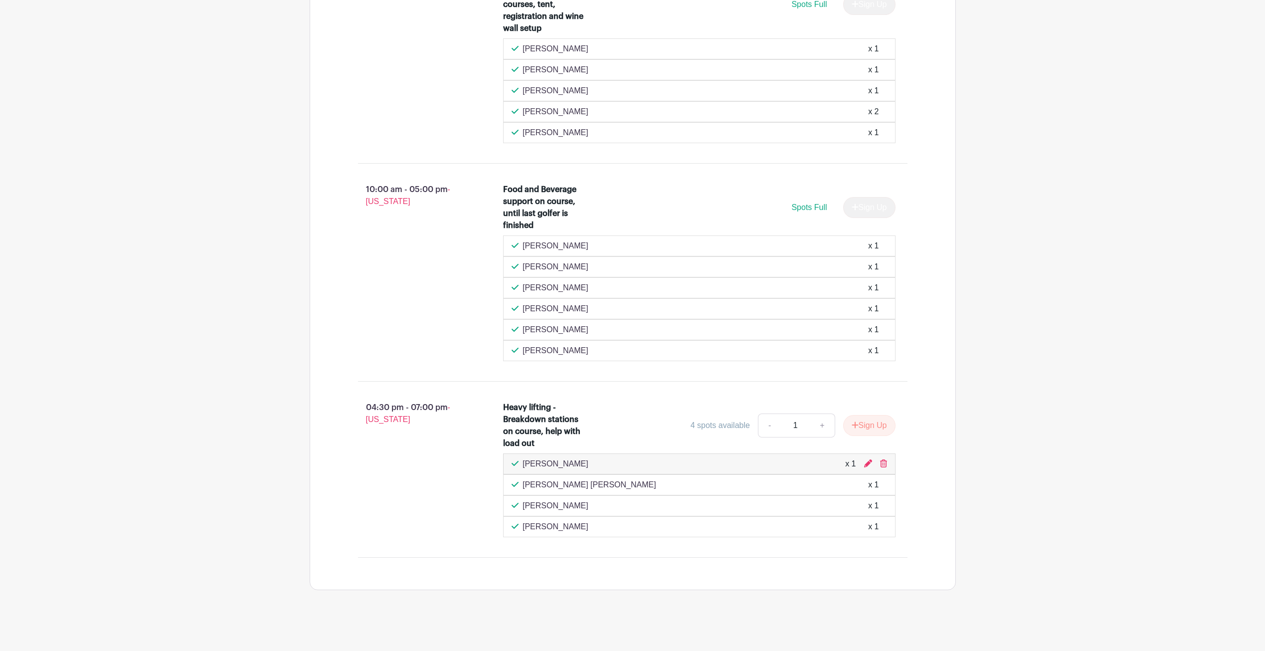
scroll to position [799, 0]
click at [869, 463] on icon at bounding box center [868, 462] width 8 height 8
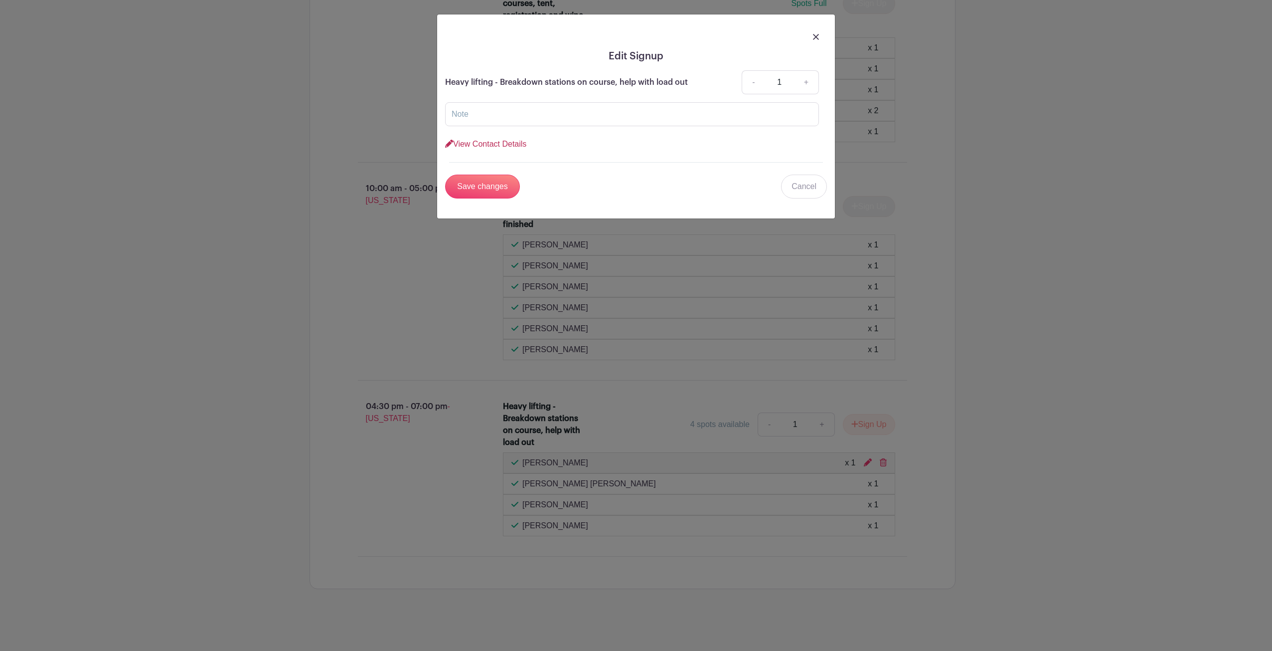
click at [501, 146] on link "View Contact Details" at bounding box center [485, 144] width 81 height 8
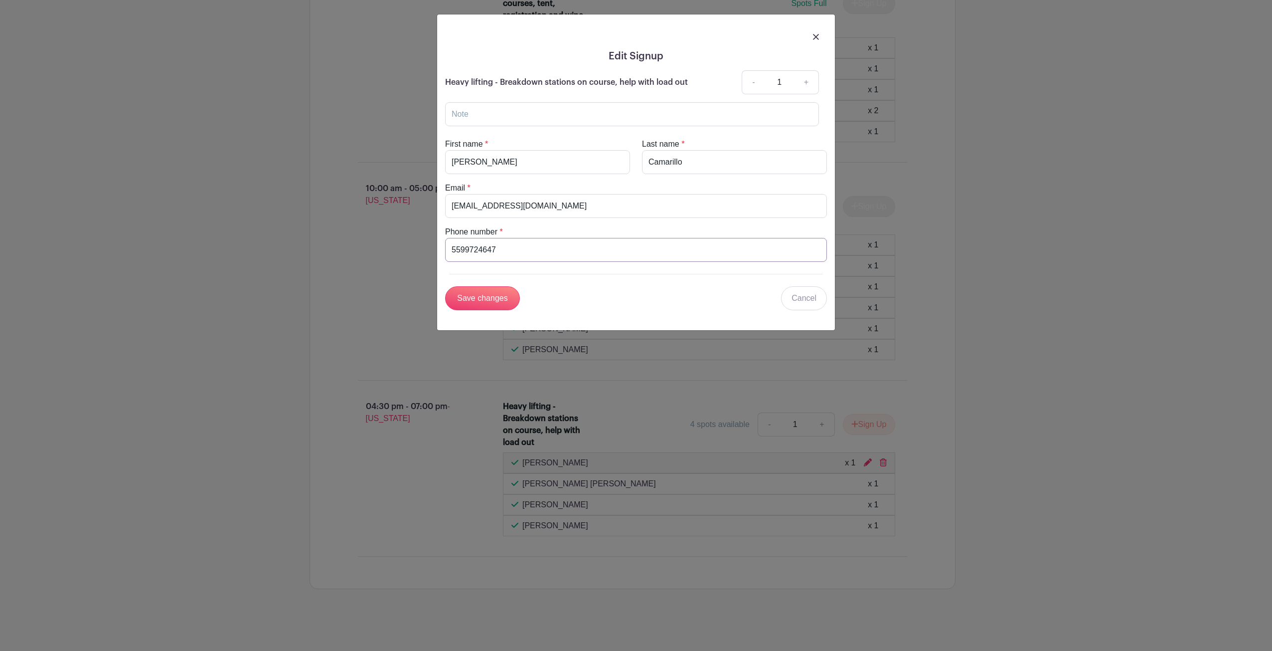
click at [541, 248] on input "5599724647" at bounding box center [636, 250] width 382 height 24
click at [541, 252] on input "5599724647" at bounding box center [636, 250] width 382 height 24
type input "8088606242"
click at [475, 297] on input "Save changes" at bounding box center [482, 298] width 75 height 24
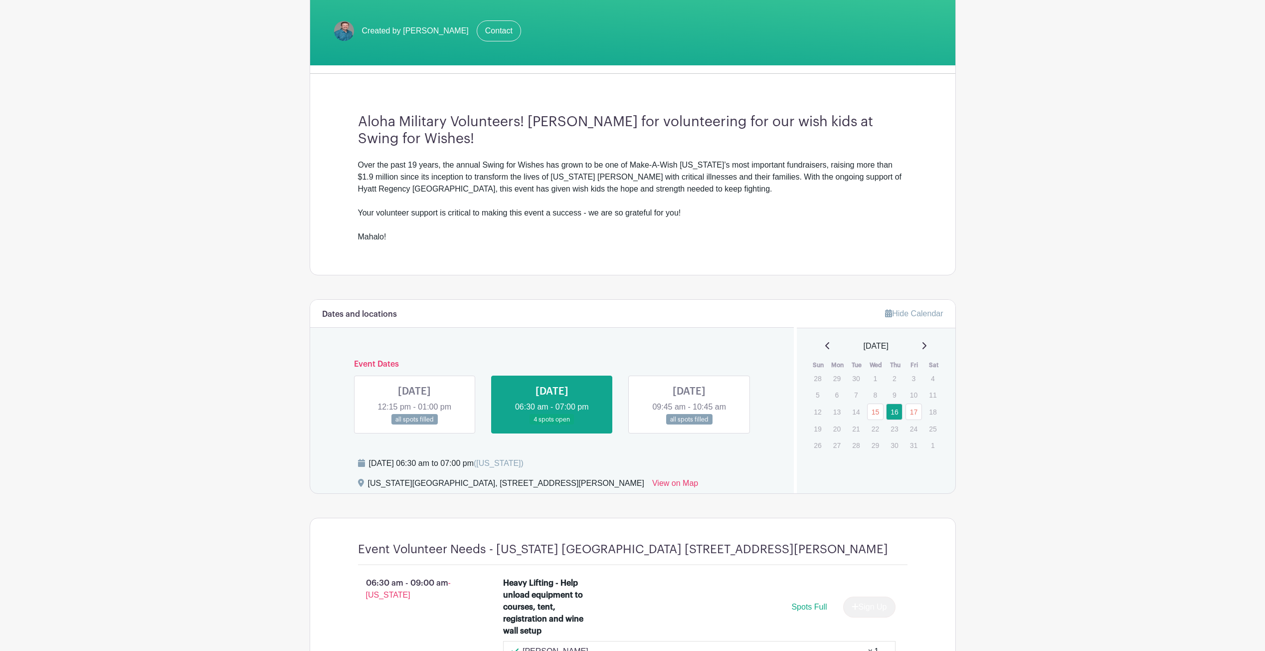
scroll to position [0, 0]
